Goal: Transaction & Acquisition: Purchase product/service

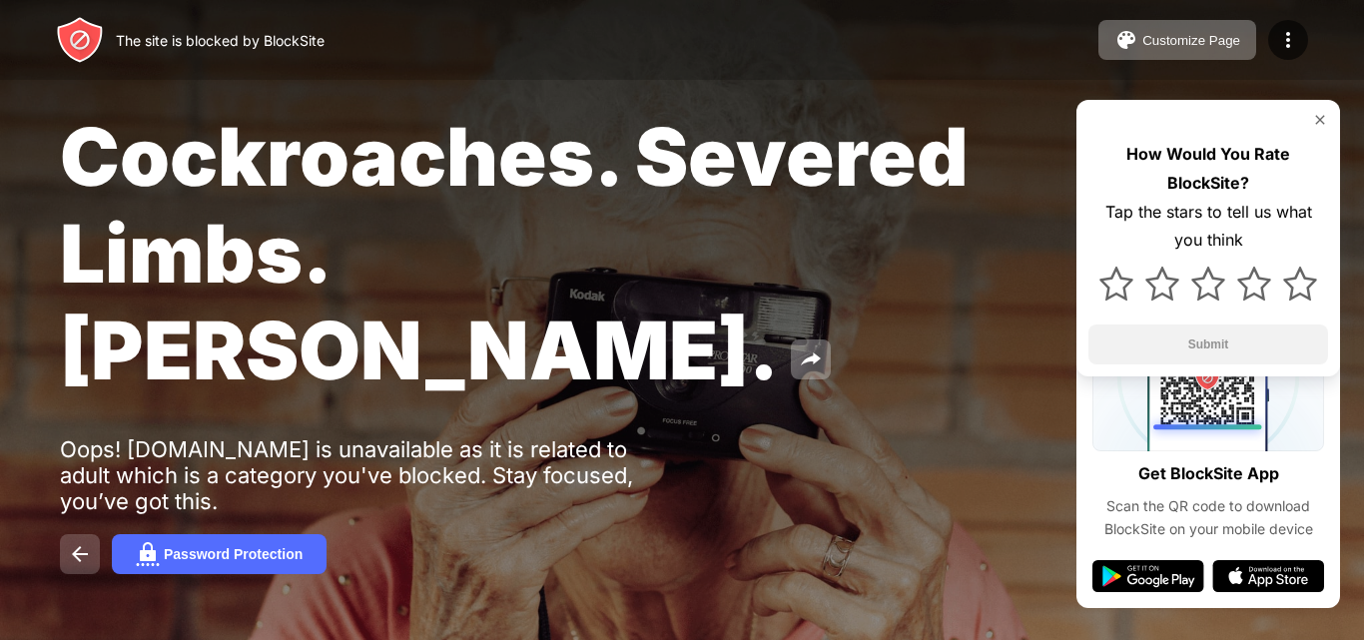
click at [79, 542] on img at bounding box center [80, 554] width 24 height 24
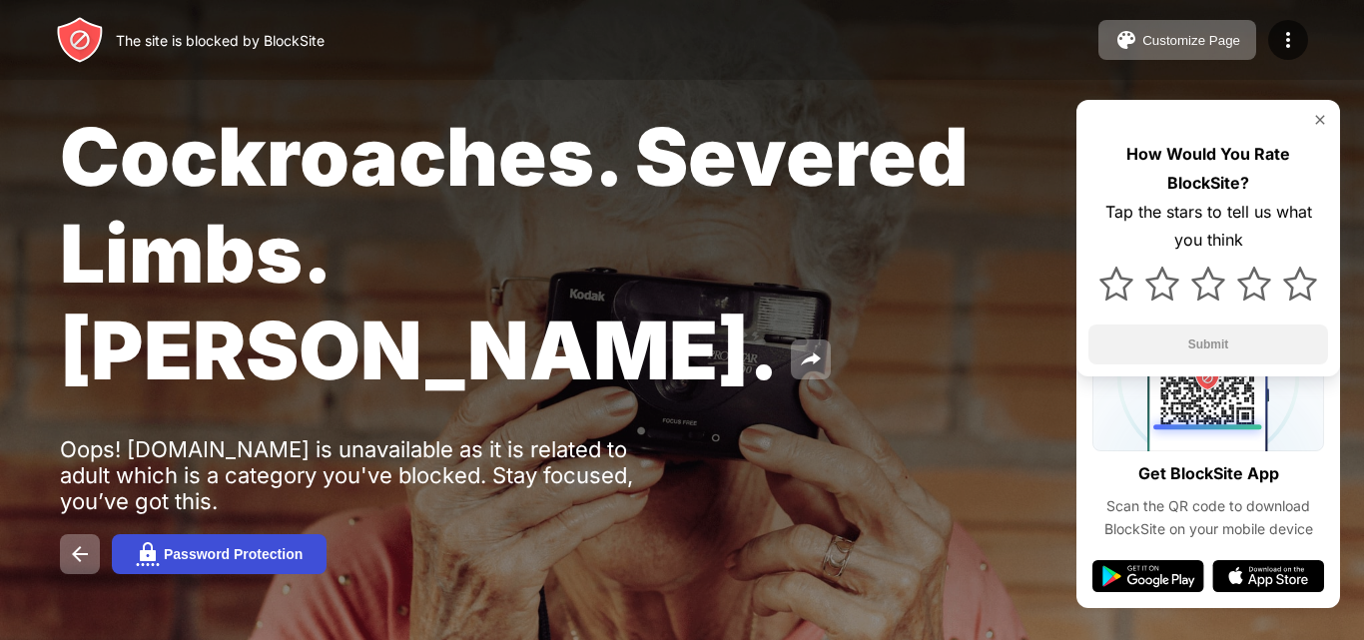
click at [213, 534] on button "Password Protection" at bounding box center [219, 554] width 215 height 40
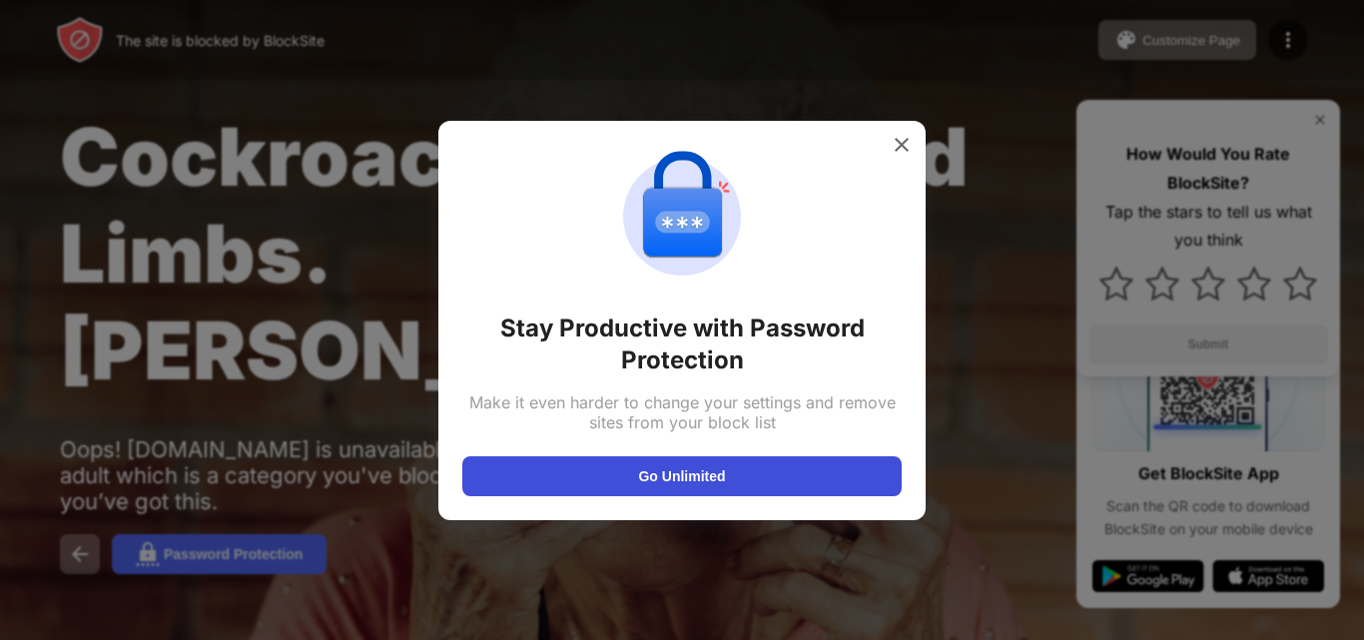
click at [676, 462] on button "Go Unlimited" at bounding box center [681, 476] width 439 height 40
